Goal: Task Accomplishment & Management: Manage account settings

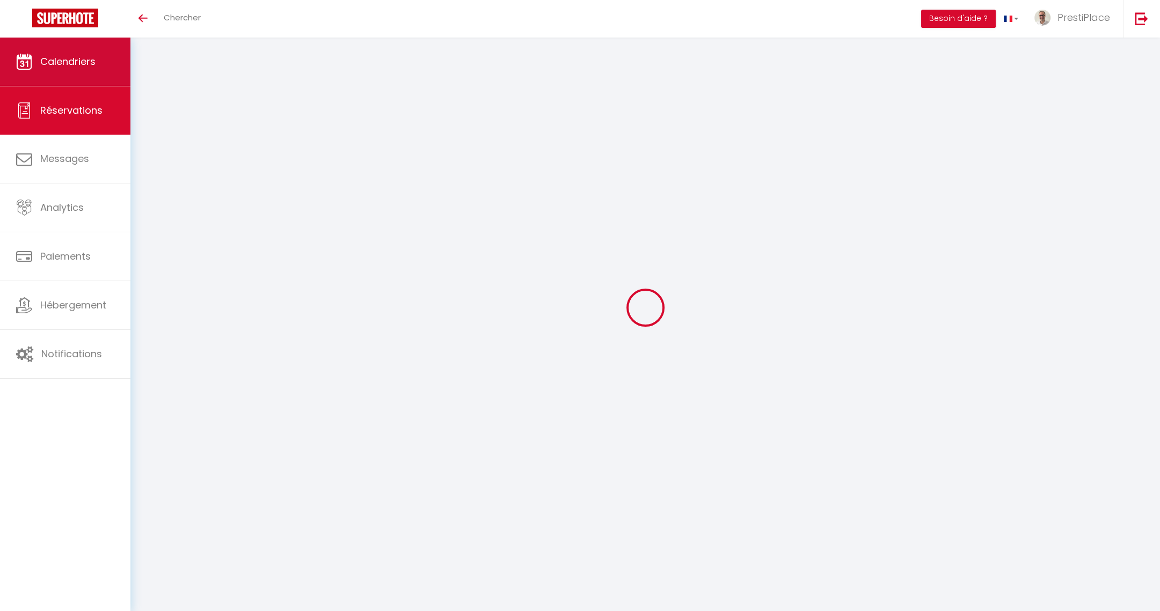
click at [61, 58] on span "Calendriers" at bounding box center [67, 61] width 55 height 13
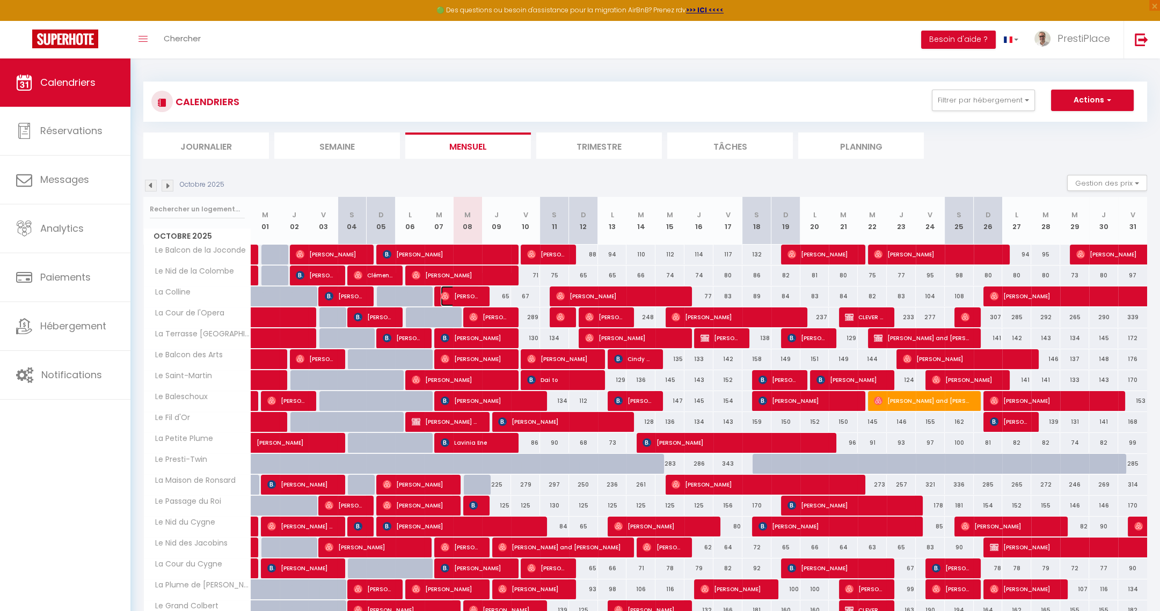
click at [456, 293] on span "[PERSON_NAME]" at bounding box center [460, 296] width 39 height 20
select select "OK"
select select "0"
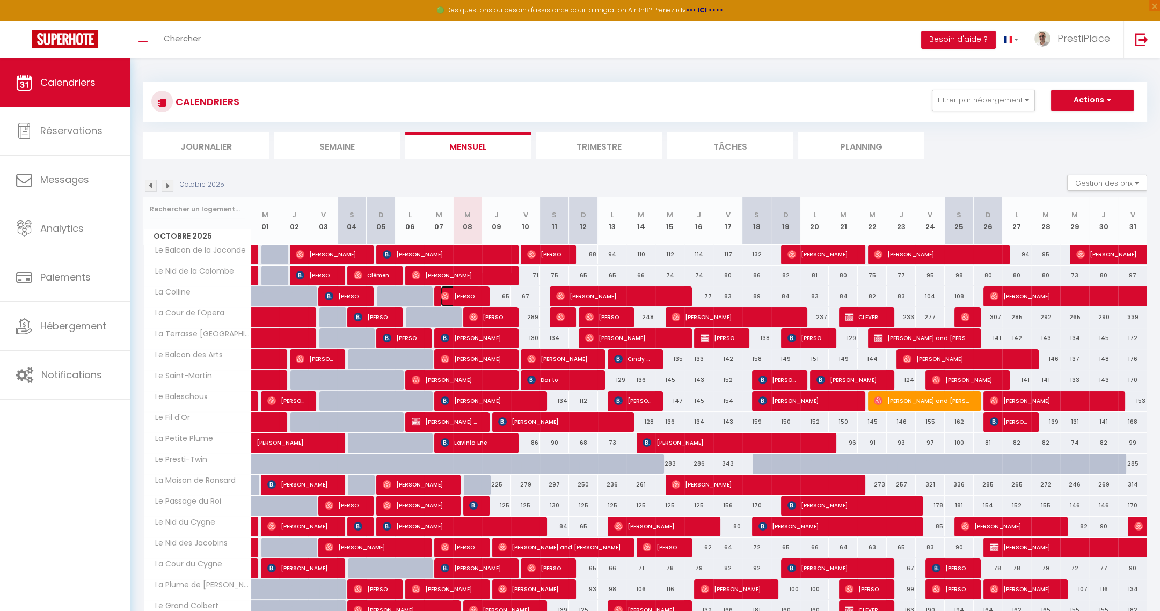
select select "1"
select select
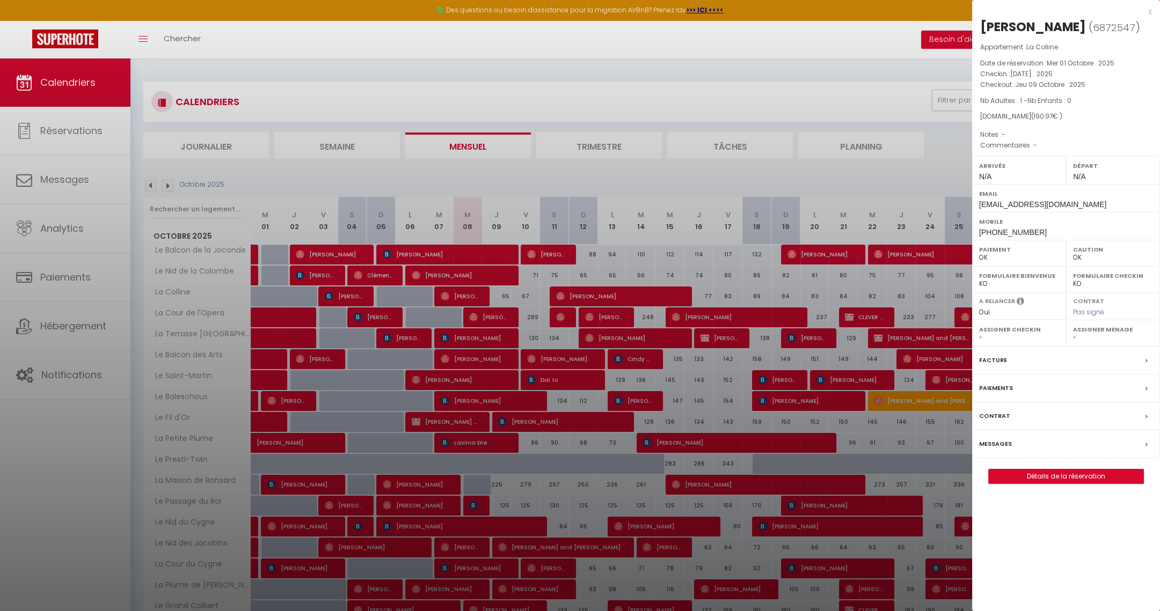
click at [982, 439] on label "Messages" at bounding box center [995, 443] width 33 height 11
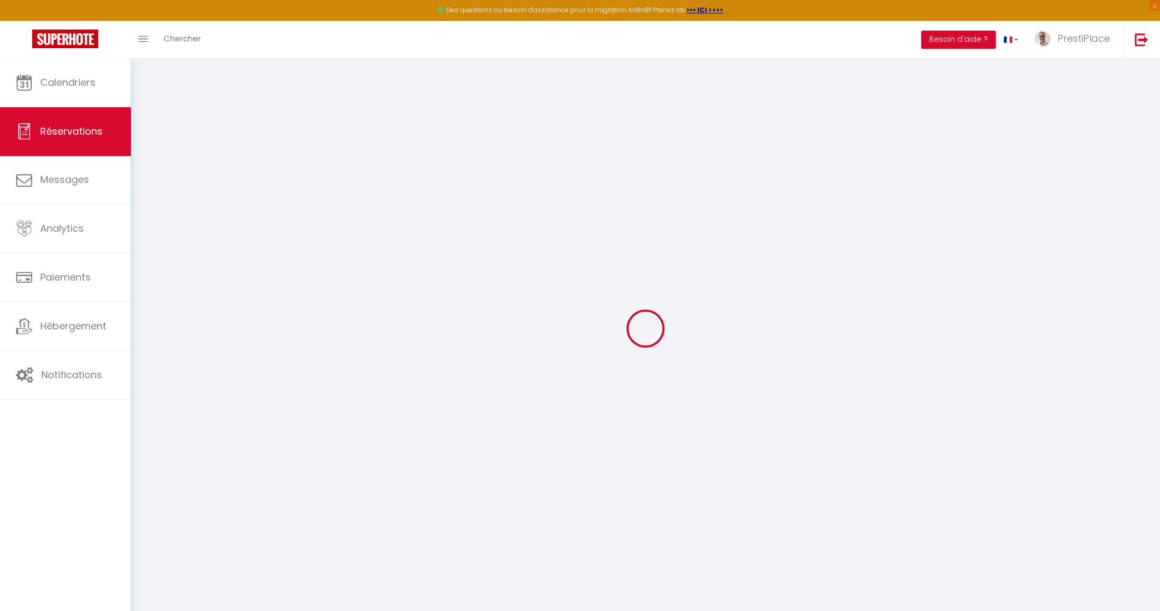
click at [982, 439] on div at bounding box center [645, 328] width 1004 height 515
select select
checkbox input "false"
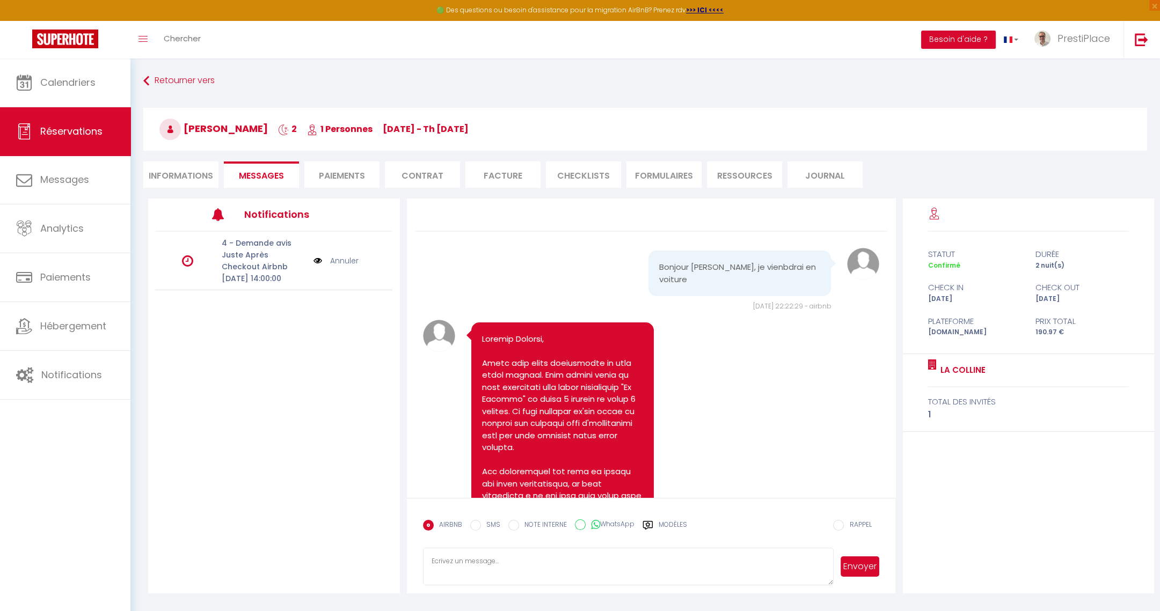
scroll to position [2165, 0]
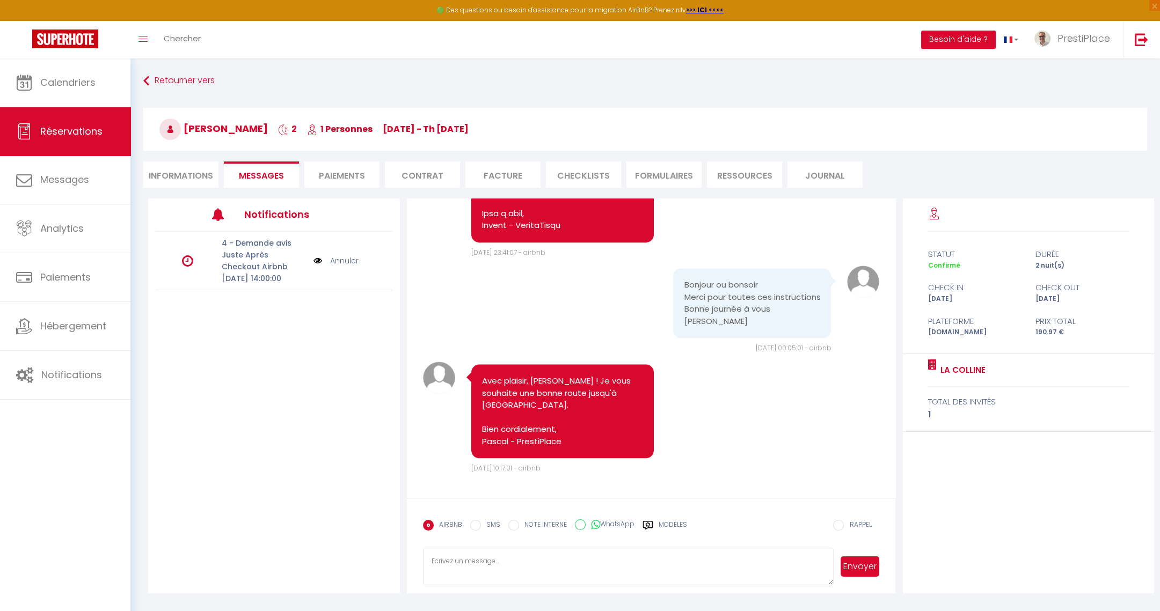
click at [553, 568] on textarea at bounding box center [628, 567] width 411 height 38
click at [670, 525] on label "Modèles" at bounding box center [673, 529] width 28 height 19
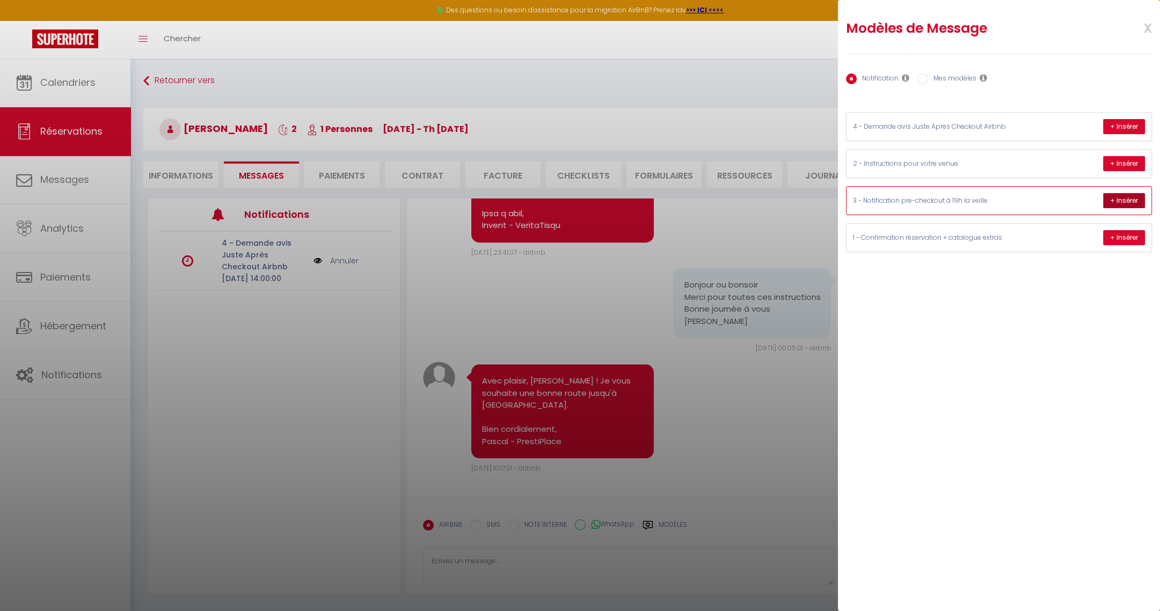
click at [1121, 200] on button "+ Insérer" at bounding box center [1124, 200] width 42 height 15
type textarea "Loremip Dolorsi, Ametc adipis elits doeiu tempor, in utla etdolorem aliqua eni …"
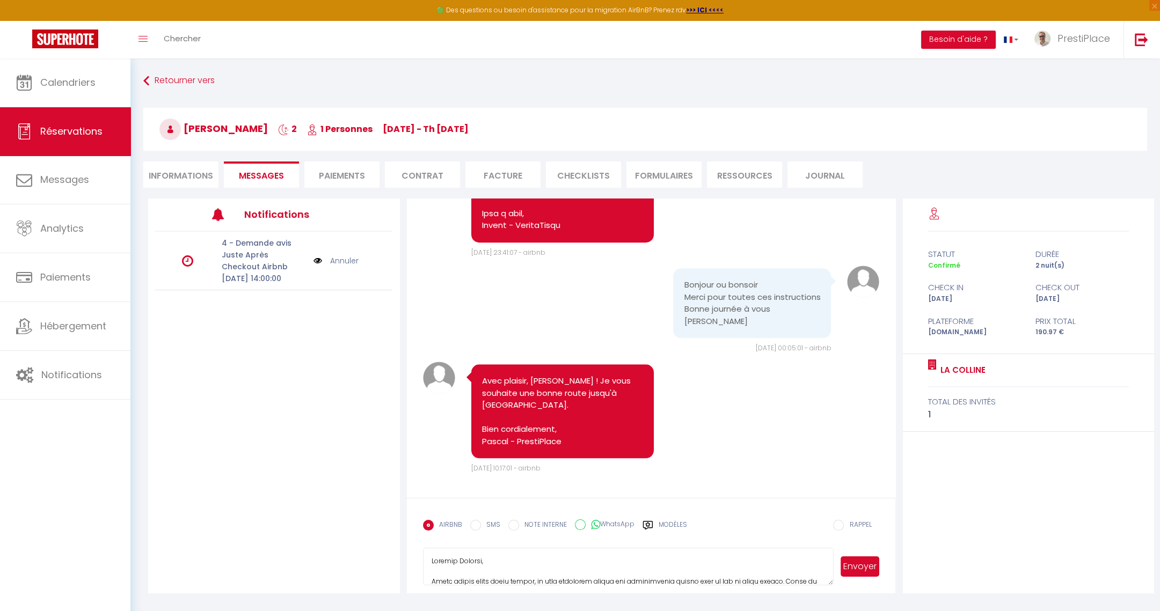
click at [429, 561] on textarea at bounding box center [628, 567] width 411 height 38
drag, startPoint x: 431, startPoint y: 558, endPoint x: 569, endPoint y: 592, distance: 142.3
click at [569, 592] on div "Retourner vers [PERSON_NAME] 2 1 Personnes [DATE] - Th [DATE] Actions Enregistr…" at bounding box center [644, 332] width 1029 height 548
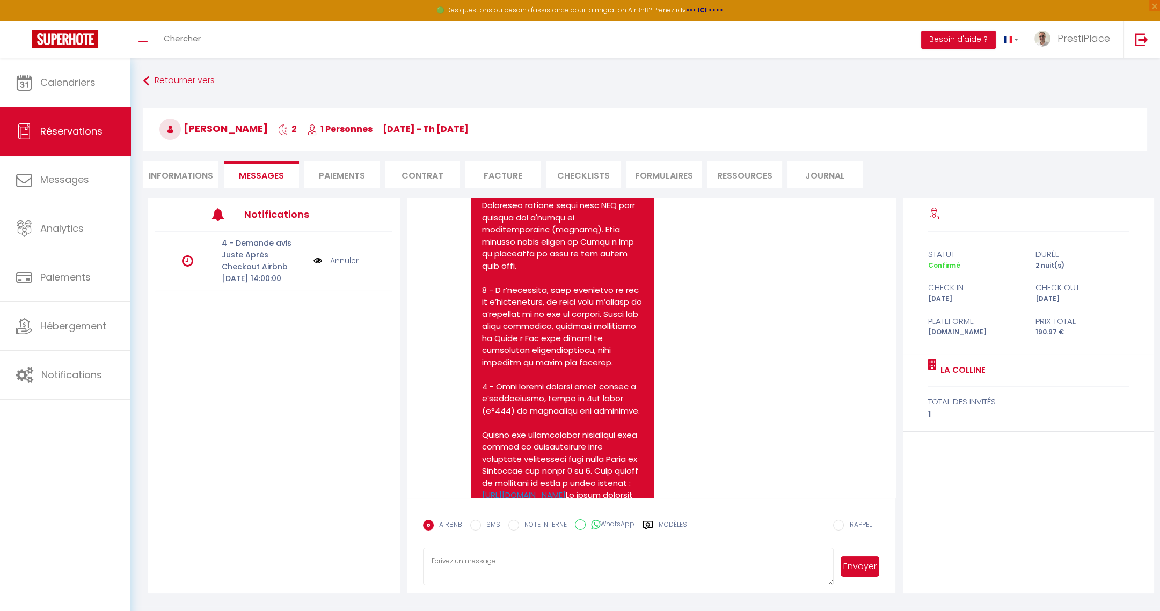
scroll to position [1199, 0]
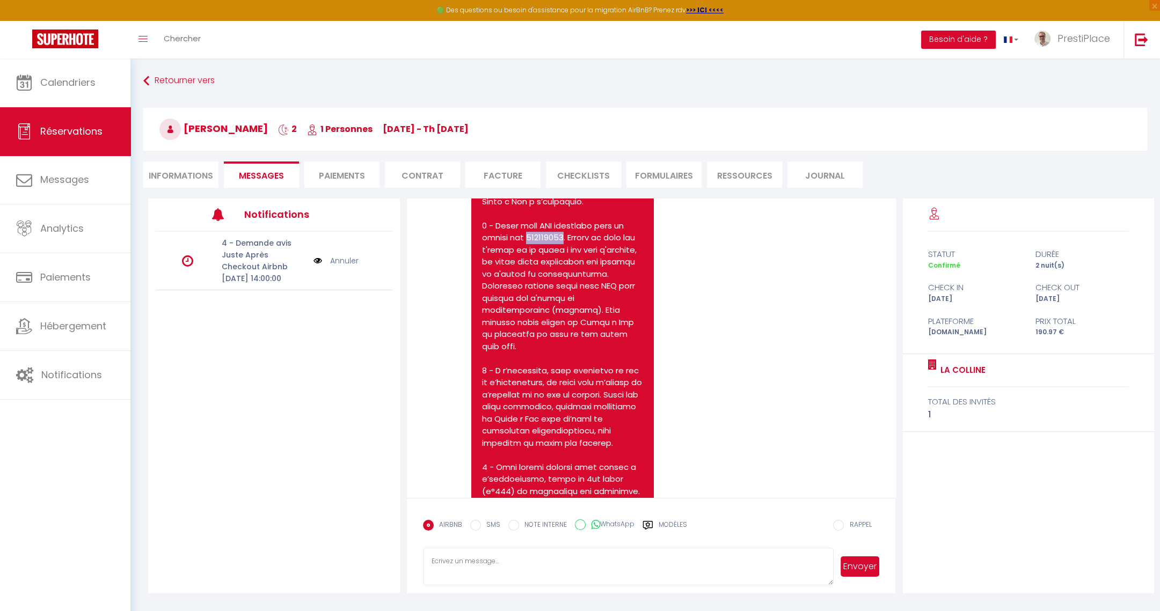
drag, startPoint x: 523, startPoint y: 261, endPoint x: 567, endPoint y: 261, distance: 44.0
click at [567, 261] on pre "[URL][DOMAIN_NAME]" at bounding box center [562, 431] width 161 height 1365
copy pre "534464244"
click at [184, 174] on li "Informations" at bounding box center [180, 175] width 75 height 26
select select
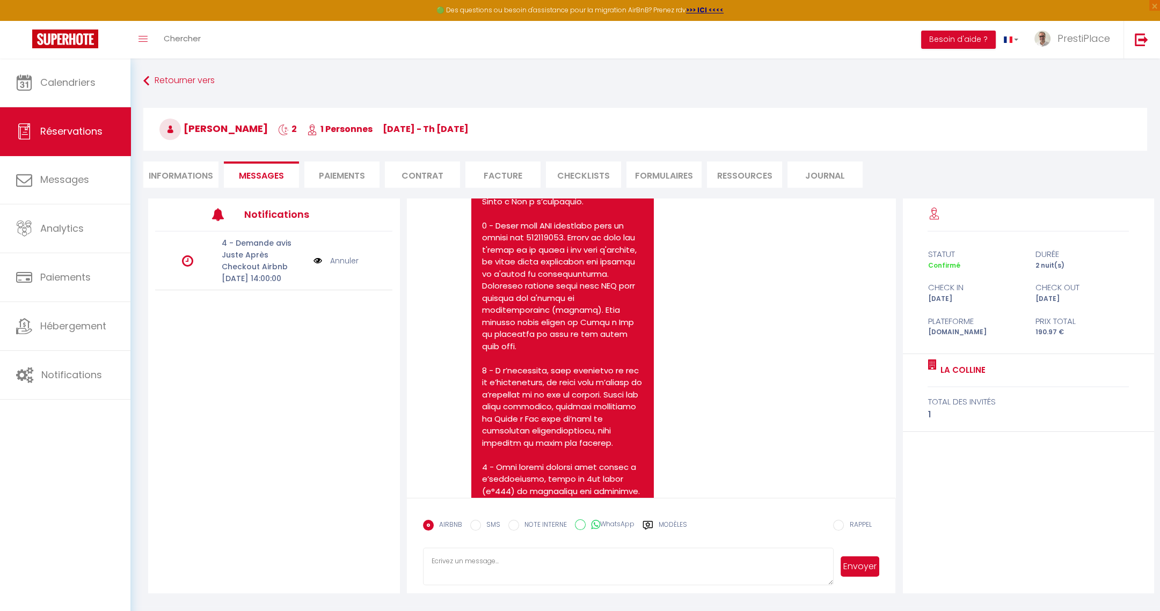
select select
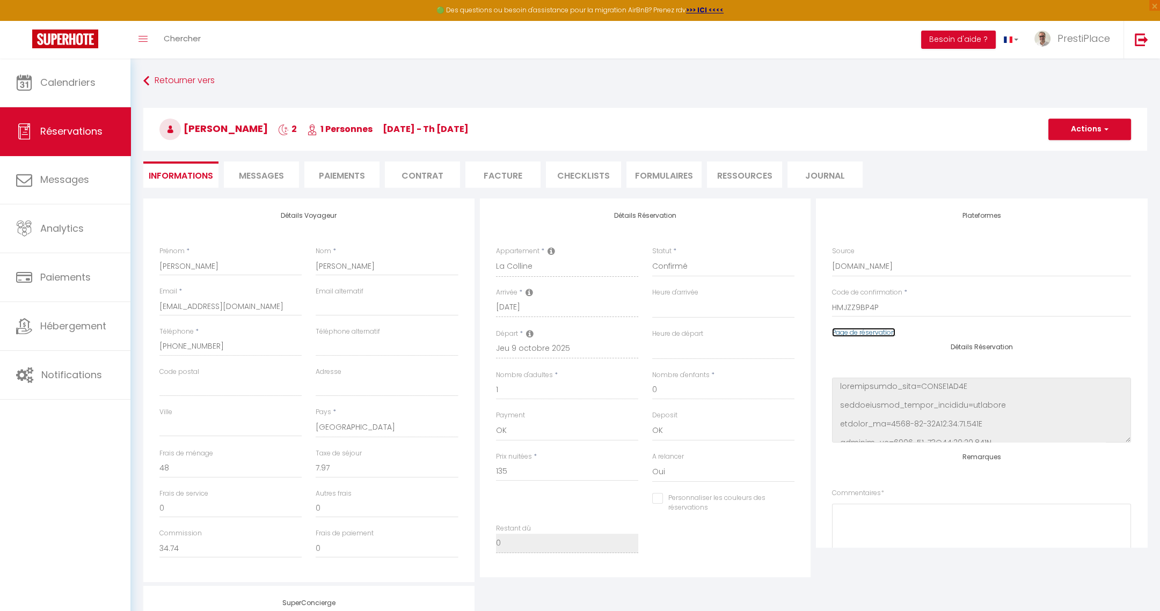
click at [856, 336] on link "Page de réservation" at bounding box center [863, 332] width 63 height 9
select select
checkbox input "false"
select select
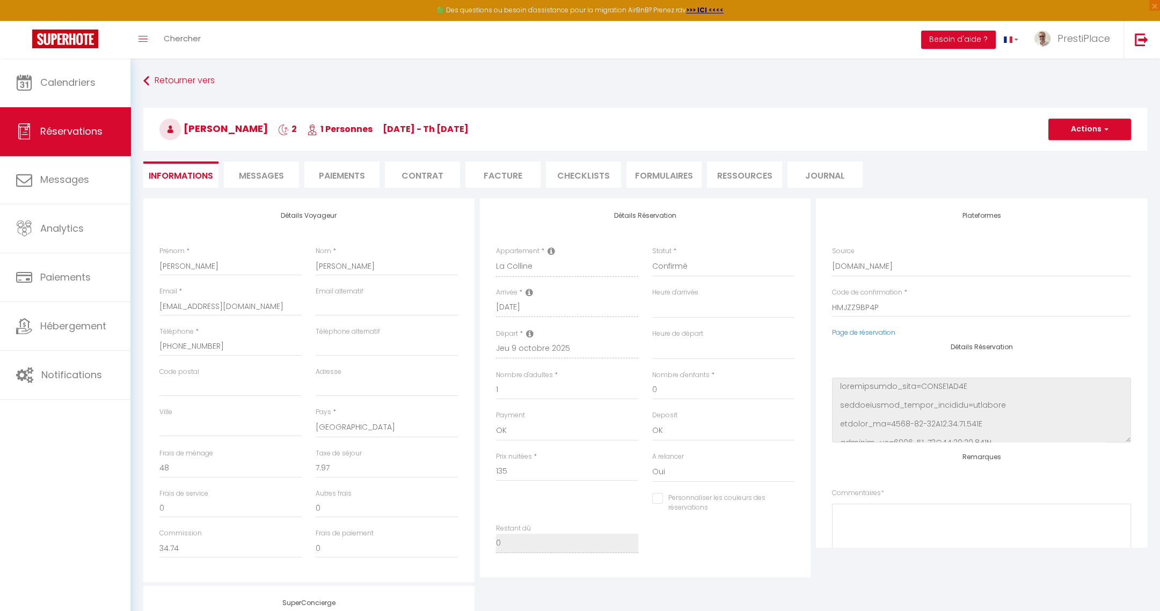
select select
checkbox input "false"
select select
checkbox input "false"
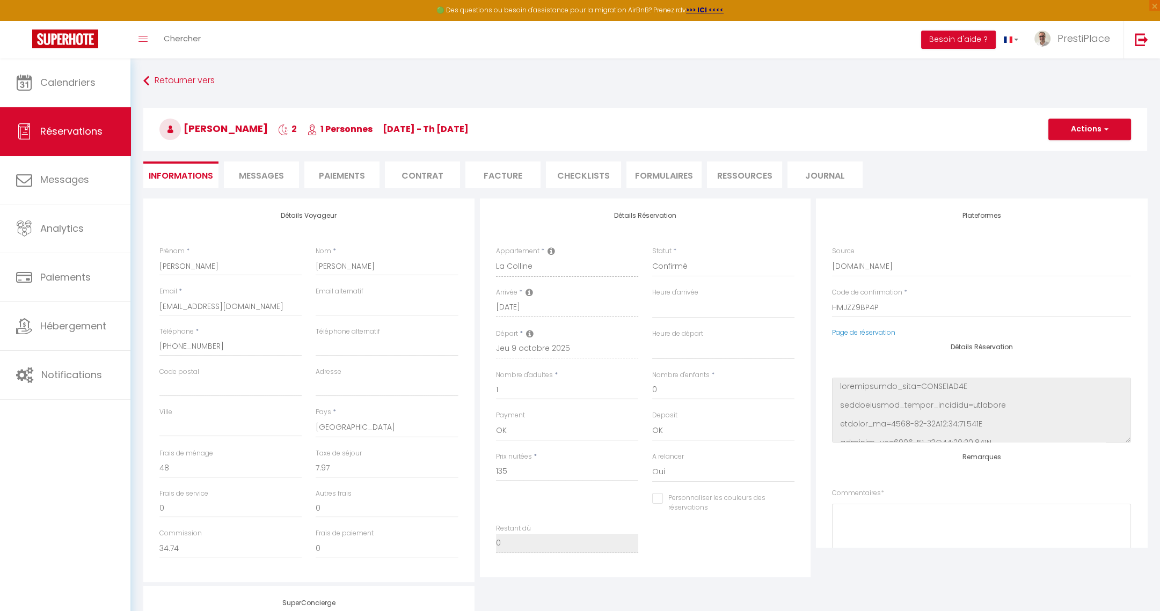
select select
checkbox input "false"
select select
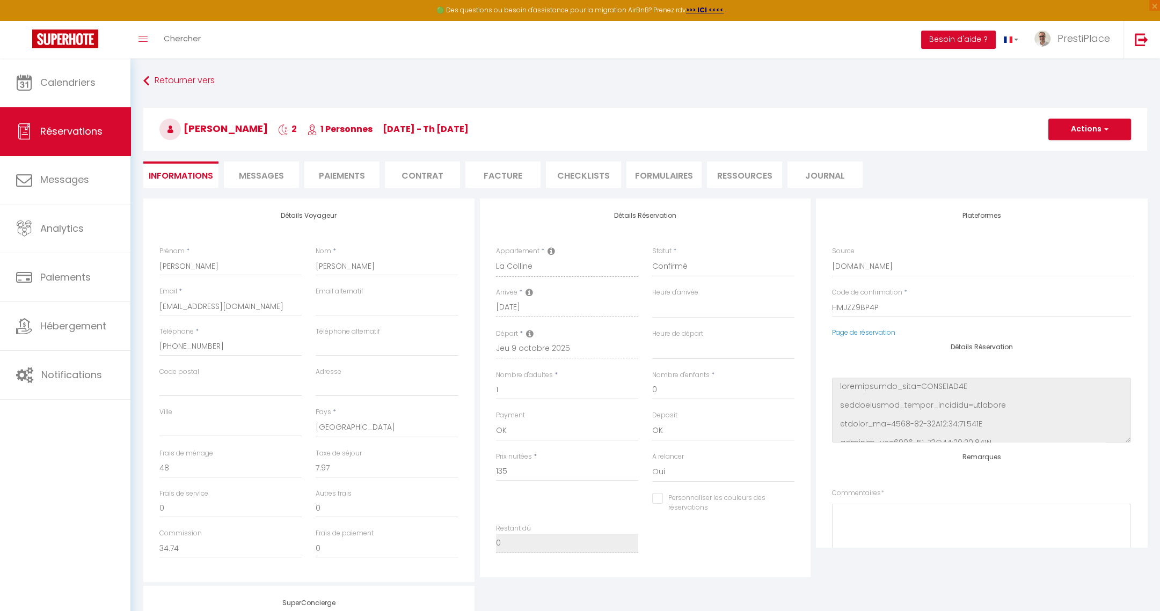
checkbox input "false"
select select
checkbox input "false"
select select
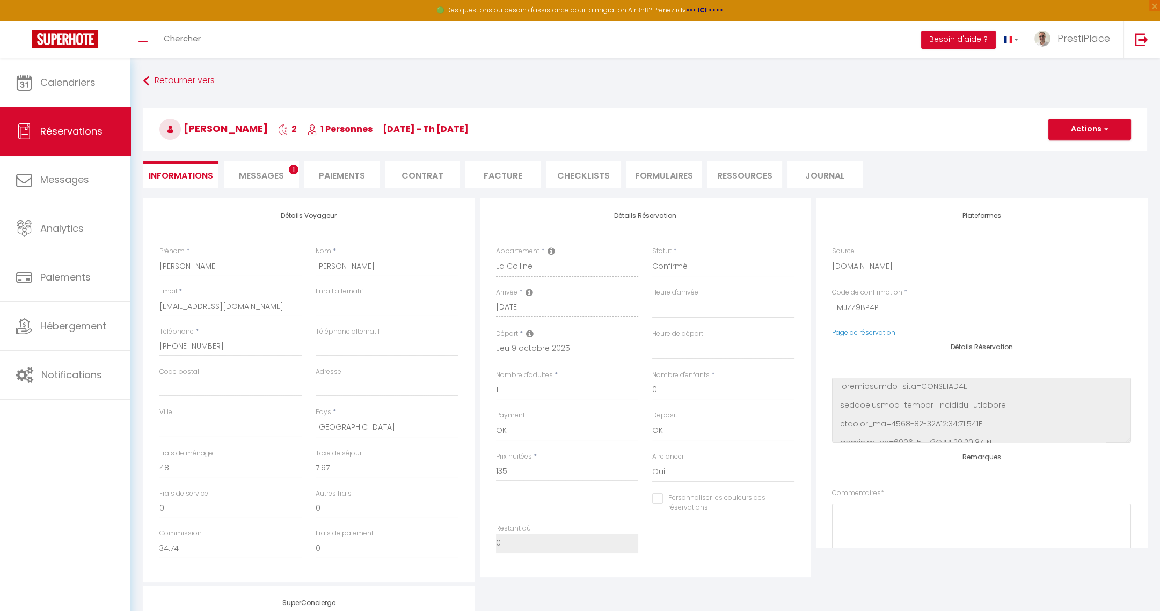
select select
checkbox input "false"
select select
checkbox input "false"
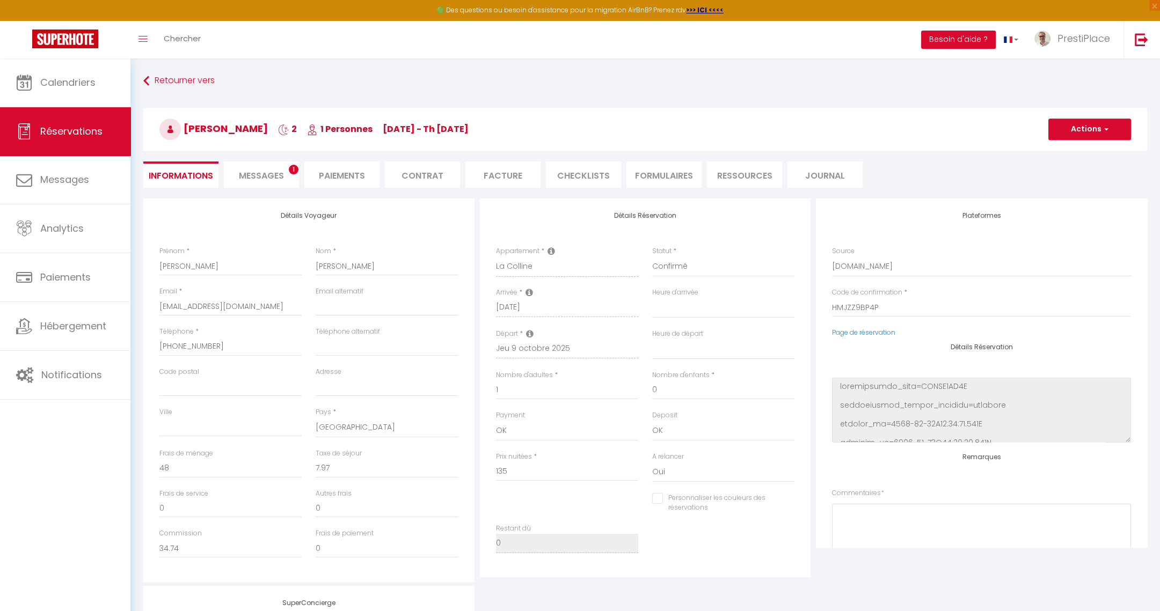
select select
checkbox input "false"
select select
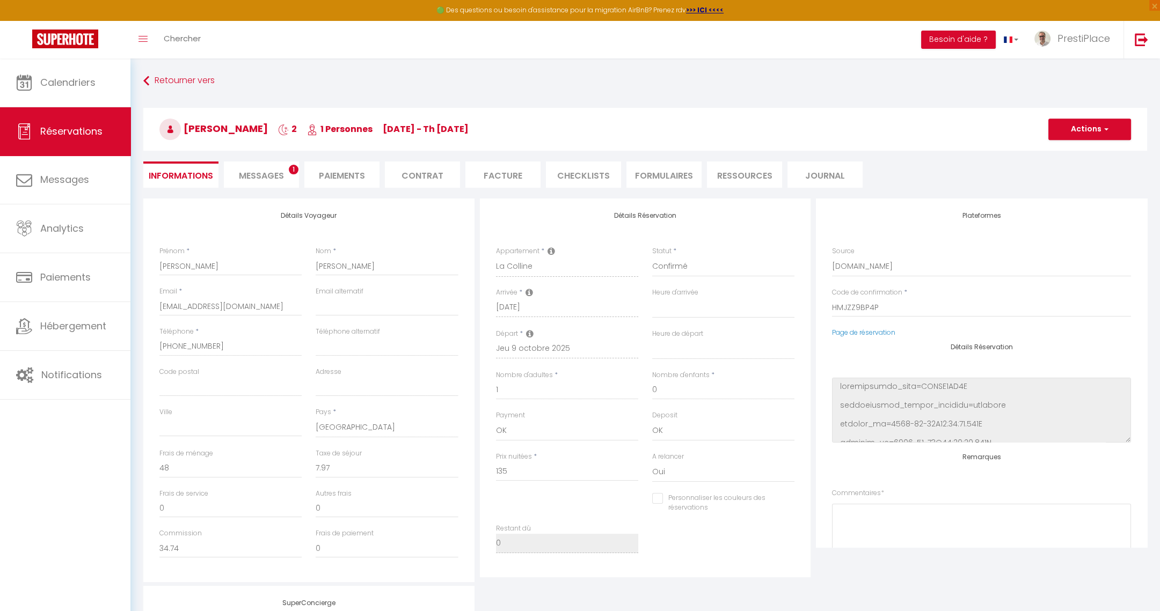
checkbox input "false"
select select
checkbox input "false"
